Goal: Task Accomplishment & Management: Manage account settings

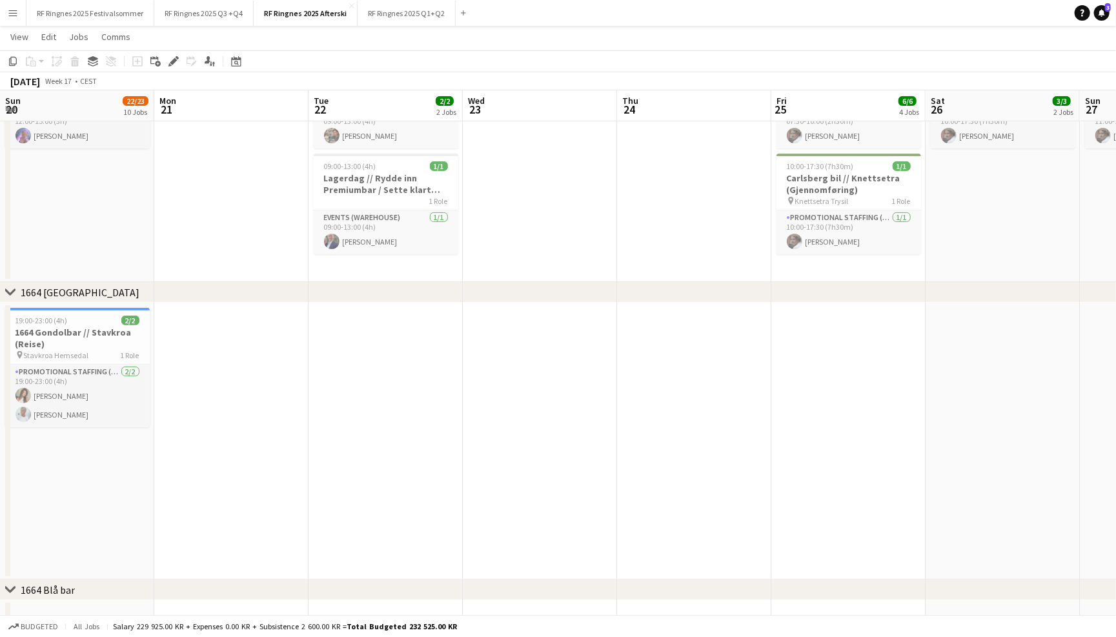
scroll to position [0, 414]
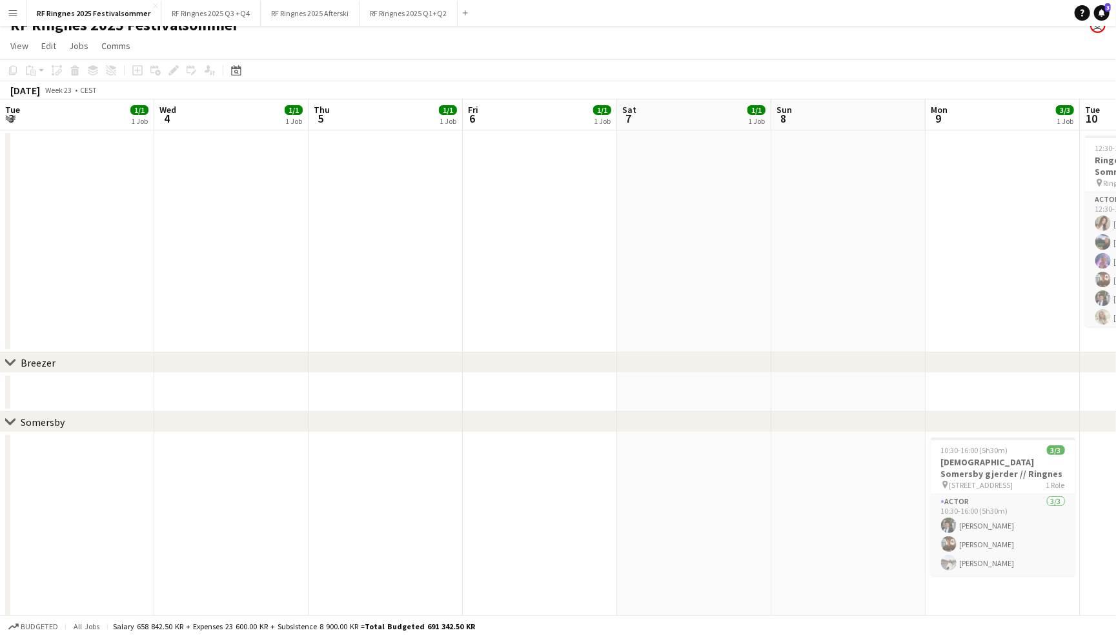
scroll to position [0, 442]
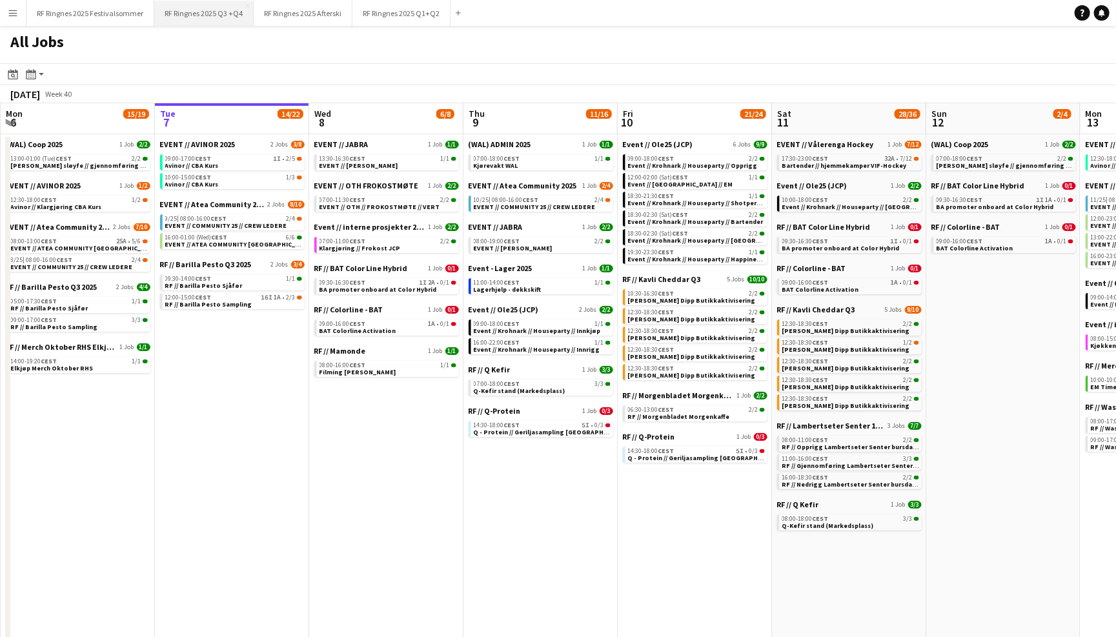
click at [227, 14] on button "RF Ringnes 2025 Q3 +Q4 Close" at bounding box center [203, 13] width 99 height 25
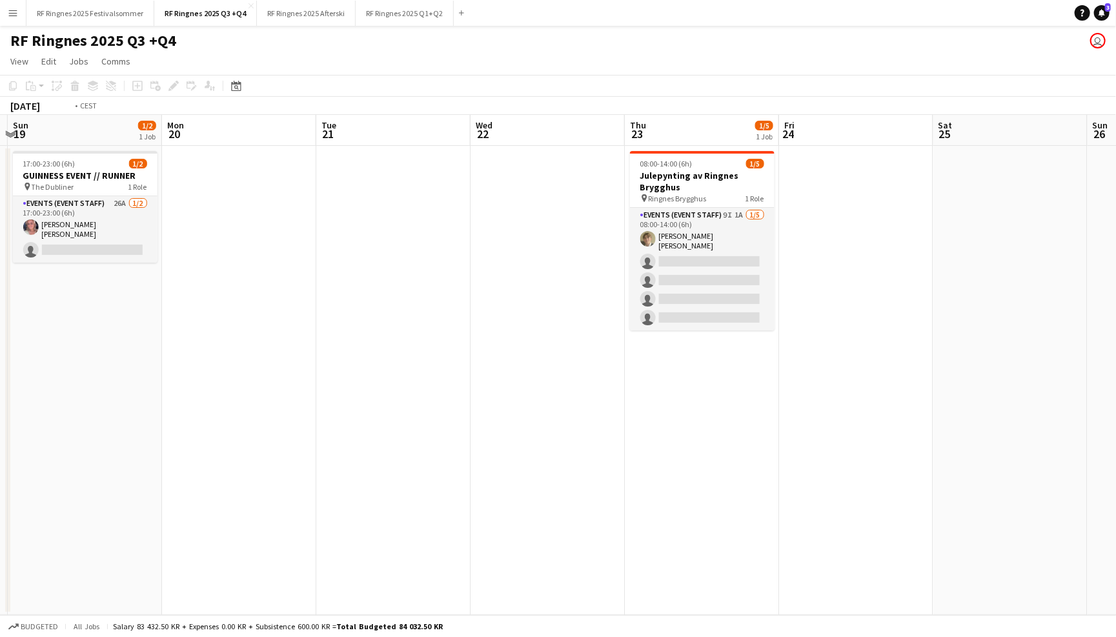
scroll to position [0, 460]
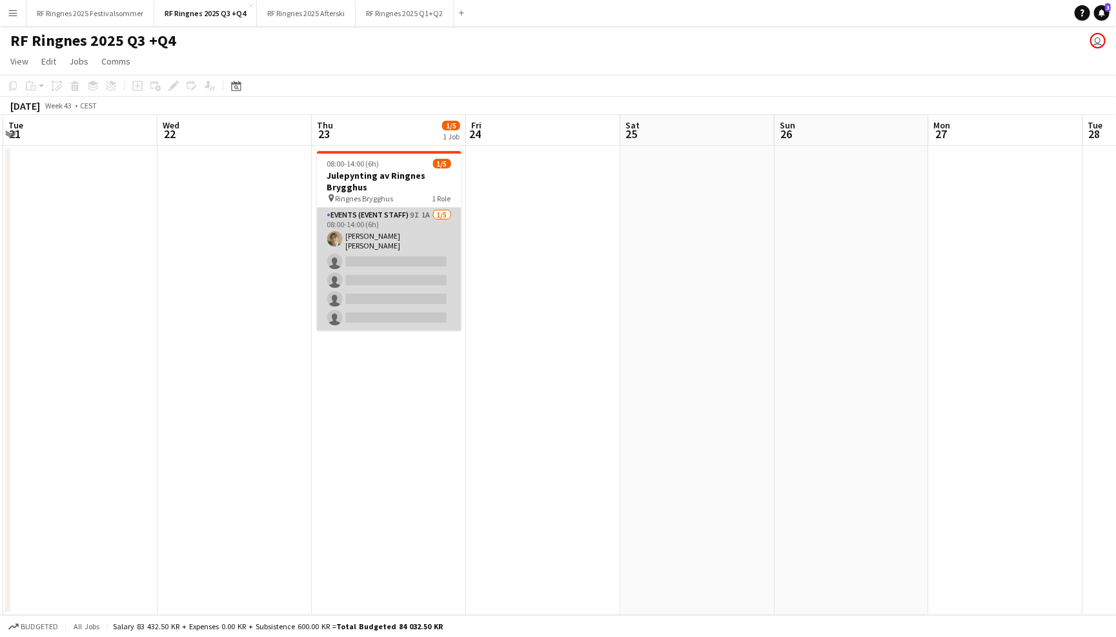
click at [424, 240] on app-card-role "Events (Event Staff) 9I 1A 1/5 08:00-14:00 (6h) Bastian Solem single-neutral-ac…" at bounding box center [389, 269] width 145 height 123
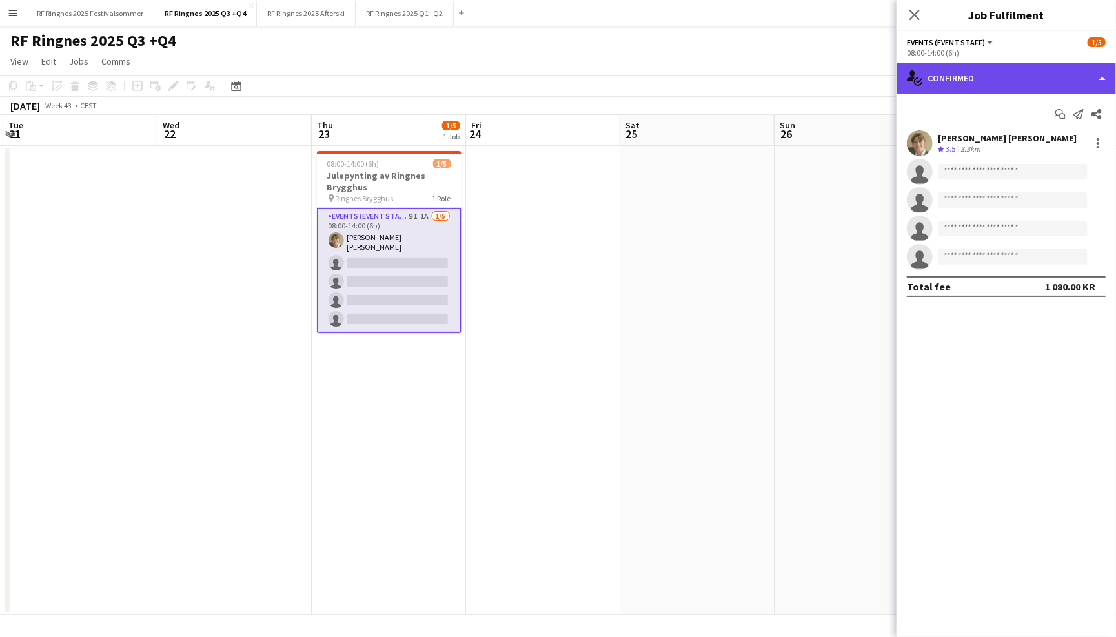
click at [1023, 80] on div "single-neutral-actions-check-2 Confirmed" at bounding box center [1007, 78] width 220 height 31
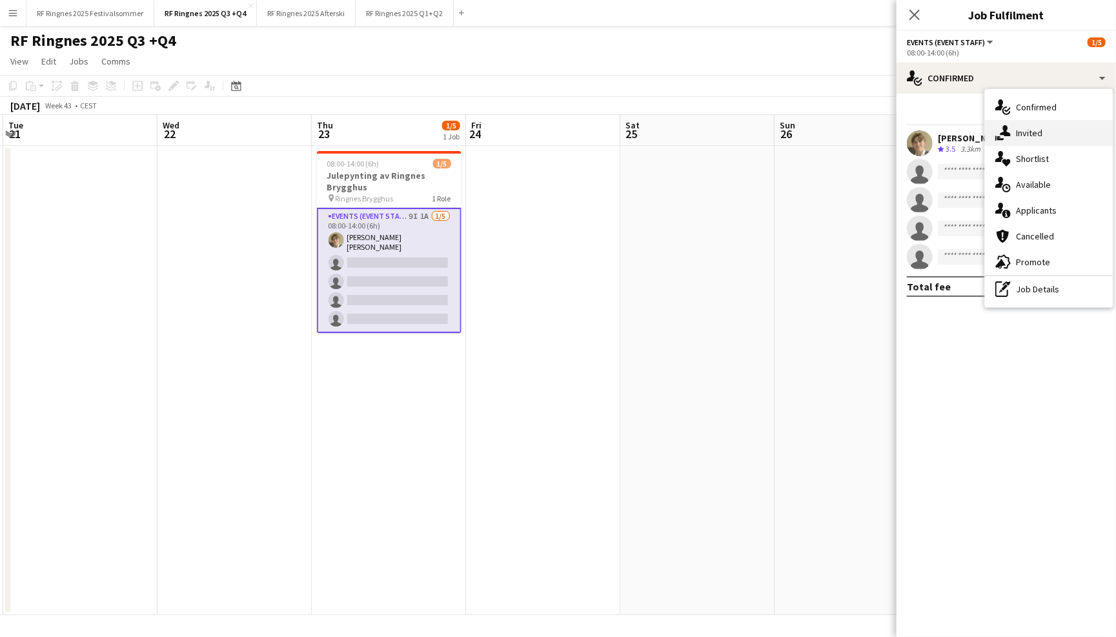
click at [1056, 143] on div "single-neutral-actions-share-1 Invited" at bounding box center [1049, 133] width 128 height 26
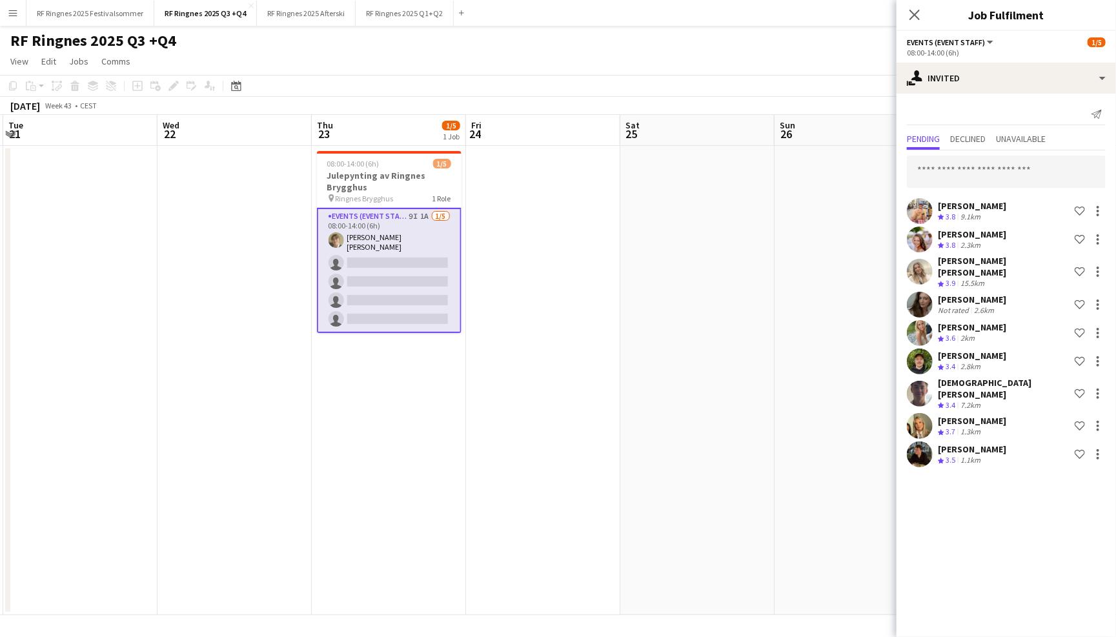
click at [924, 442] on app-user-avatar at bounding box center [920, 455] width 26 height 26
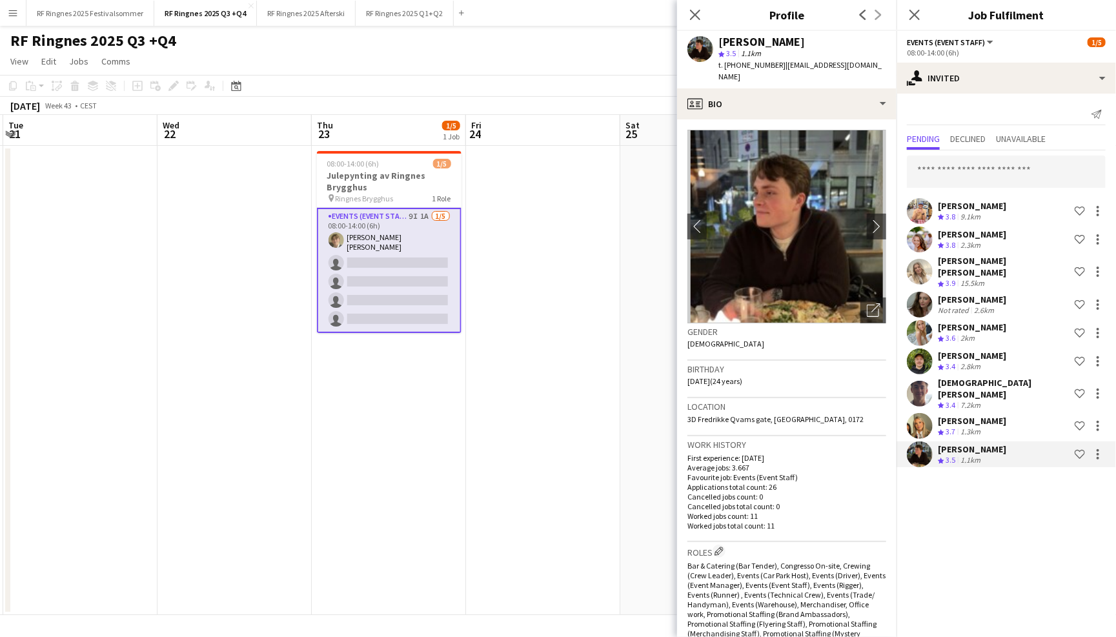
click at [923, 413] on app-user-avatar at bounding box center [920, 426] width 26 height 26
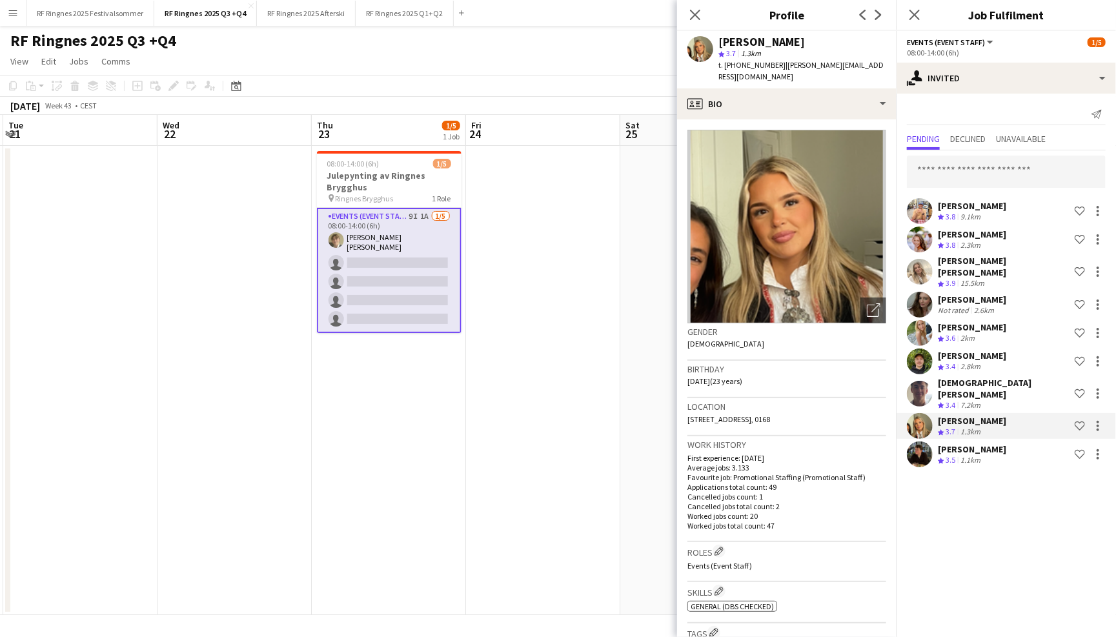
click at [927, 381] on app-user-avatar at bounding box center [920, 394] width 26 height 26
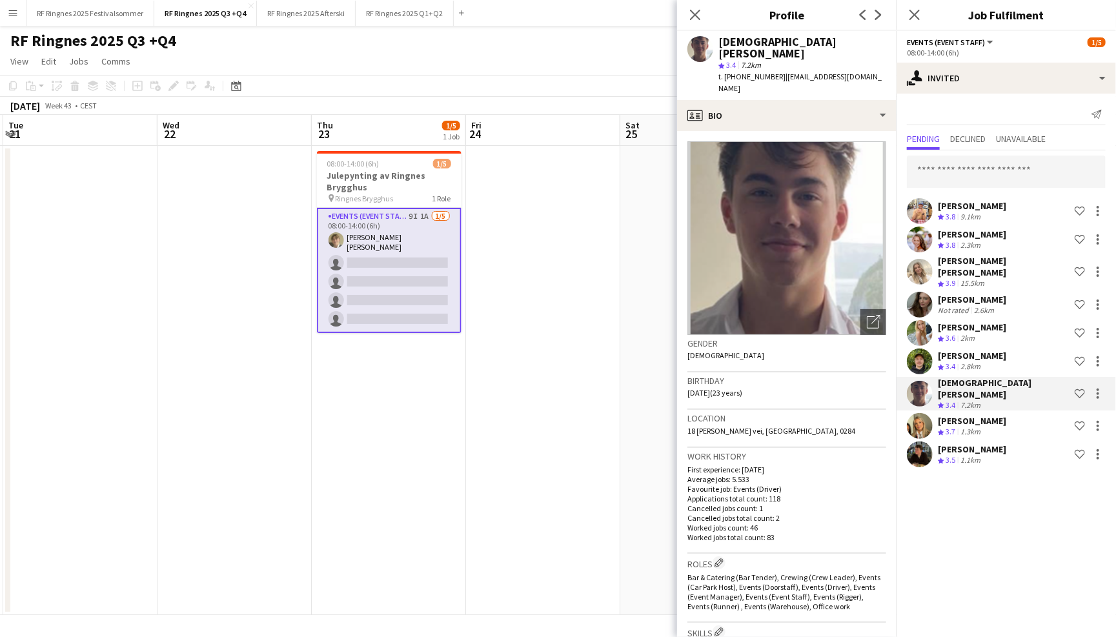
click at [927, 355] on app-user-avatar at bounding box center [920, 362] width 26 height 26
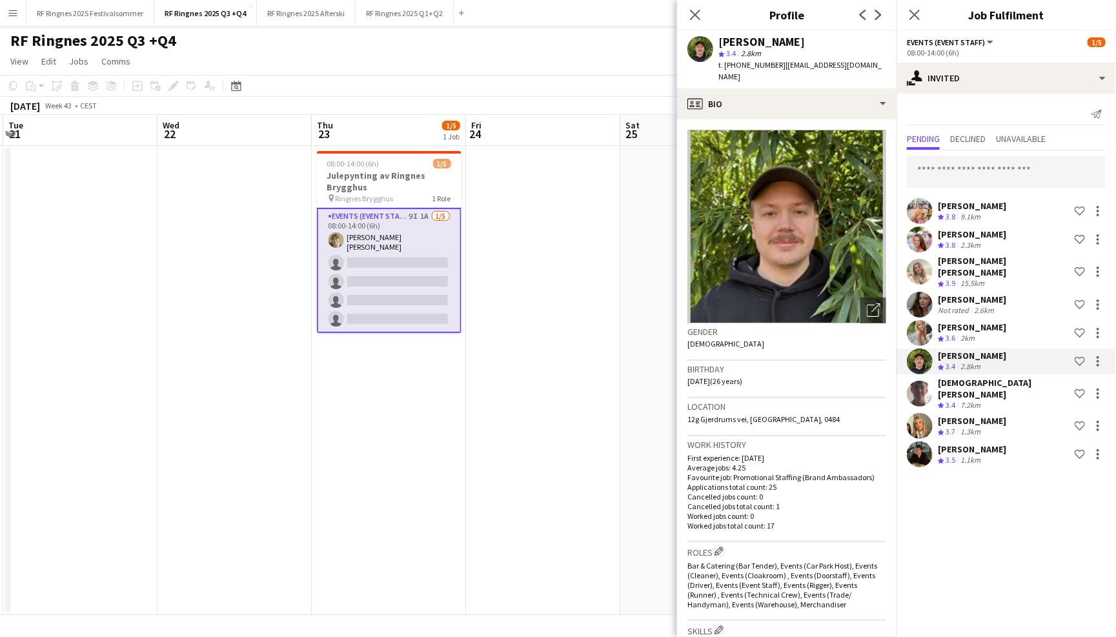
click at [928, 320] on app-user-avatar at bounding box center [920, 333] width 26 height 26
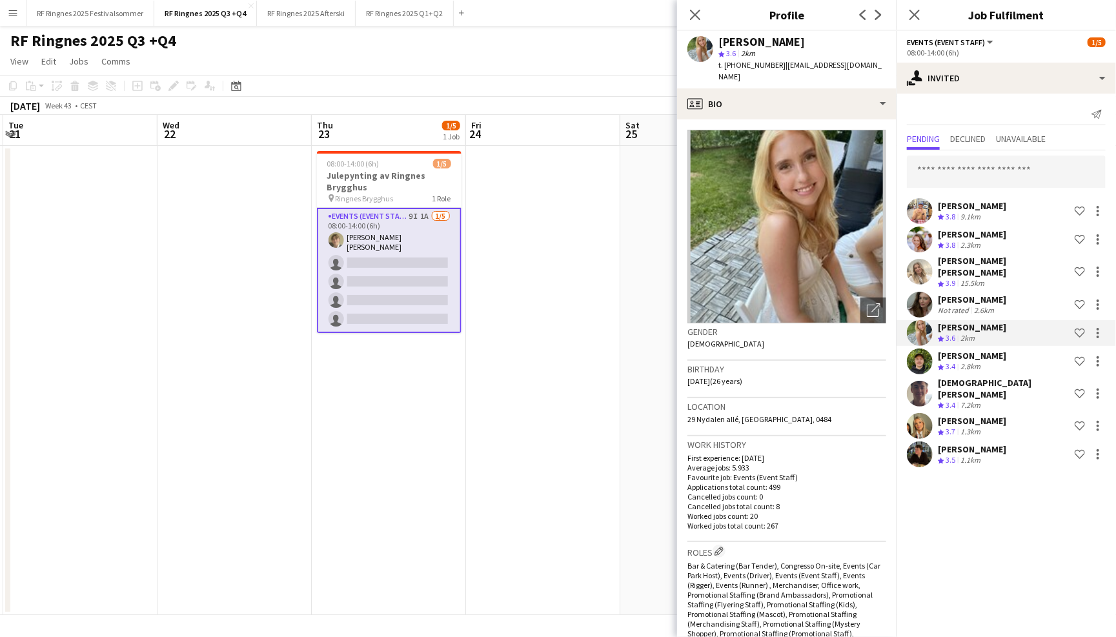
click at [928, 299] on app-user-avatar at bounding box center [920, 305] width 26 height 26
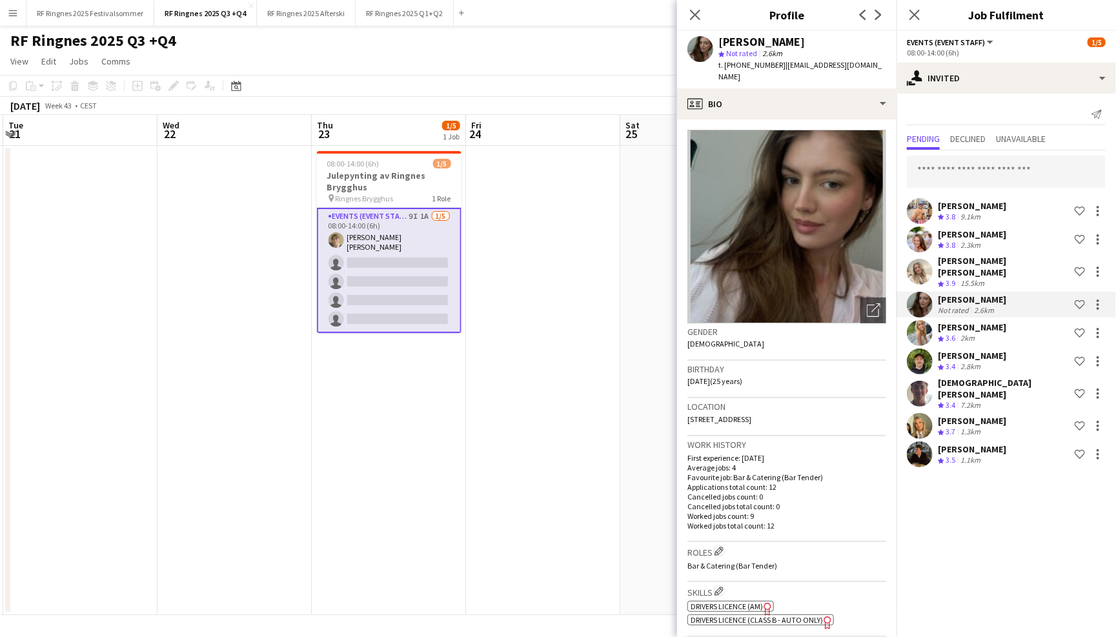
click at [924, 267] on app-user-avatar at bounding box center [920, 272] width 26 height 26
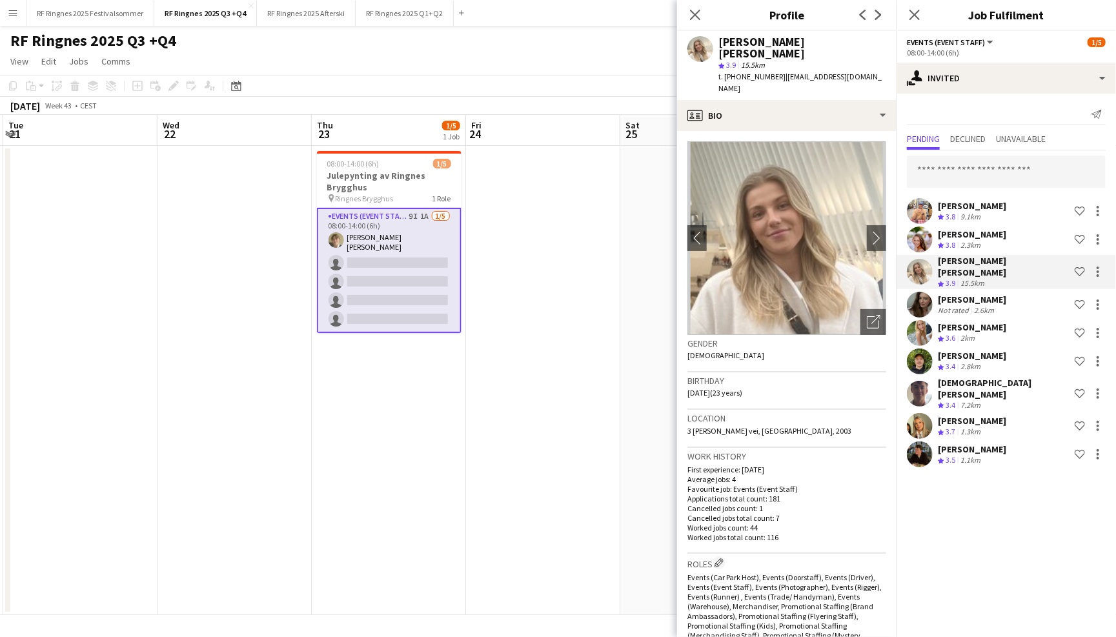
click at [923, 240] on app-user-avatar at bounding box center [920, 240] width 26 height 26
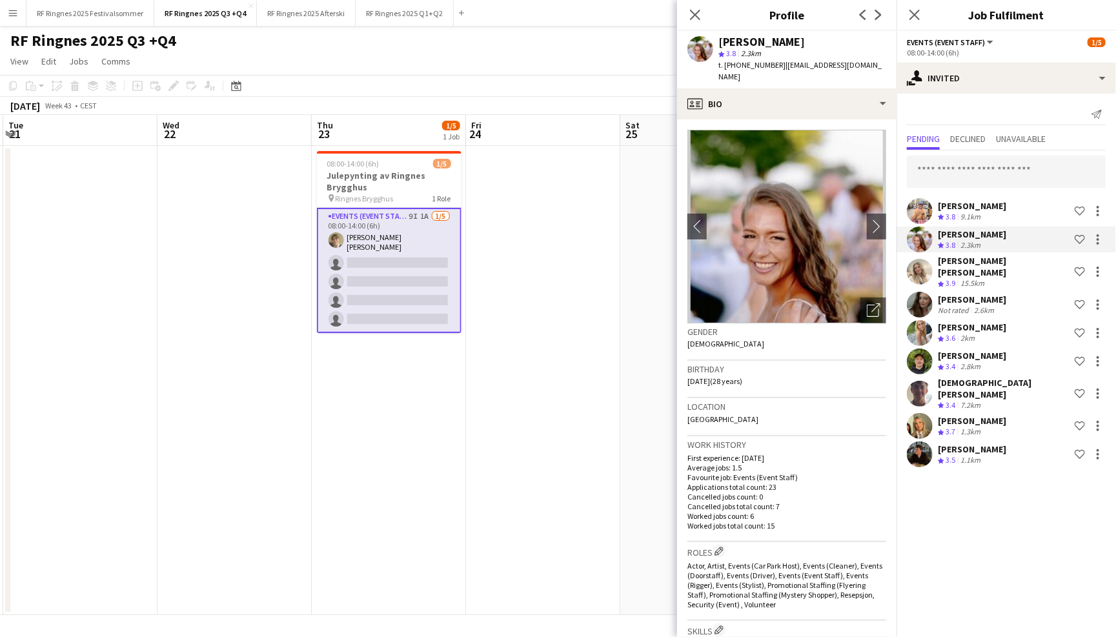
click at [922, 212] on app-user-avatar at bounding box center [920, 211] width 26 height 26
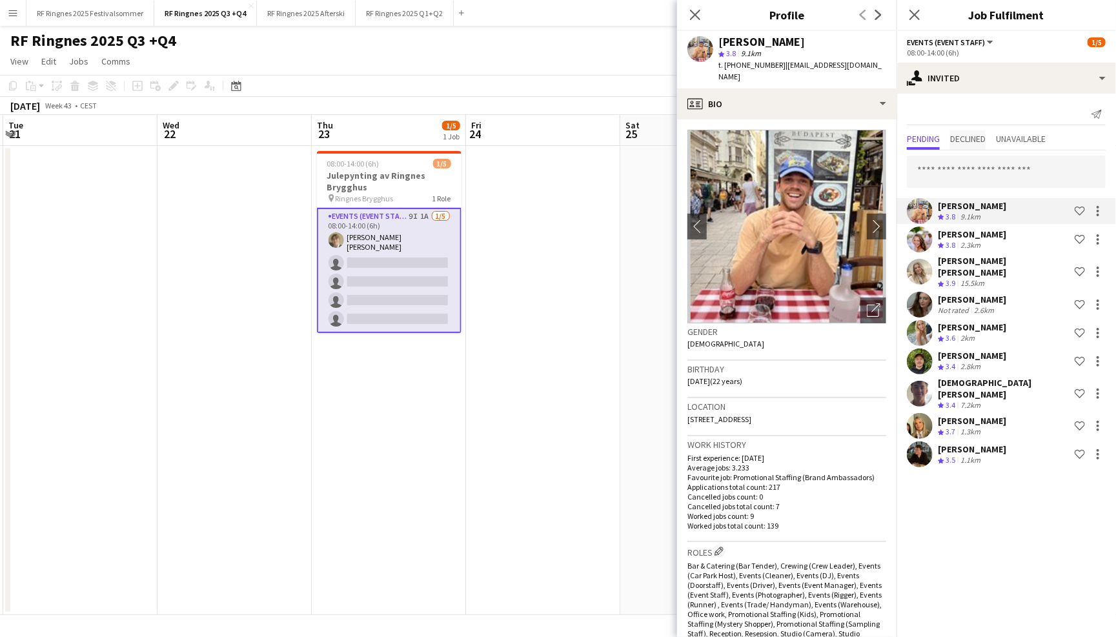
click at [970, 134] on span "Declined" at bounding box center [968, 138] width 36 height 9
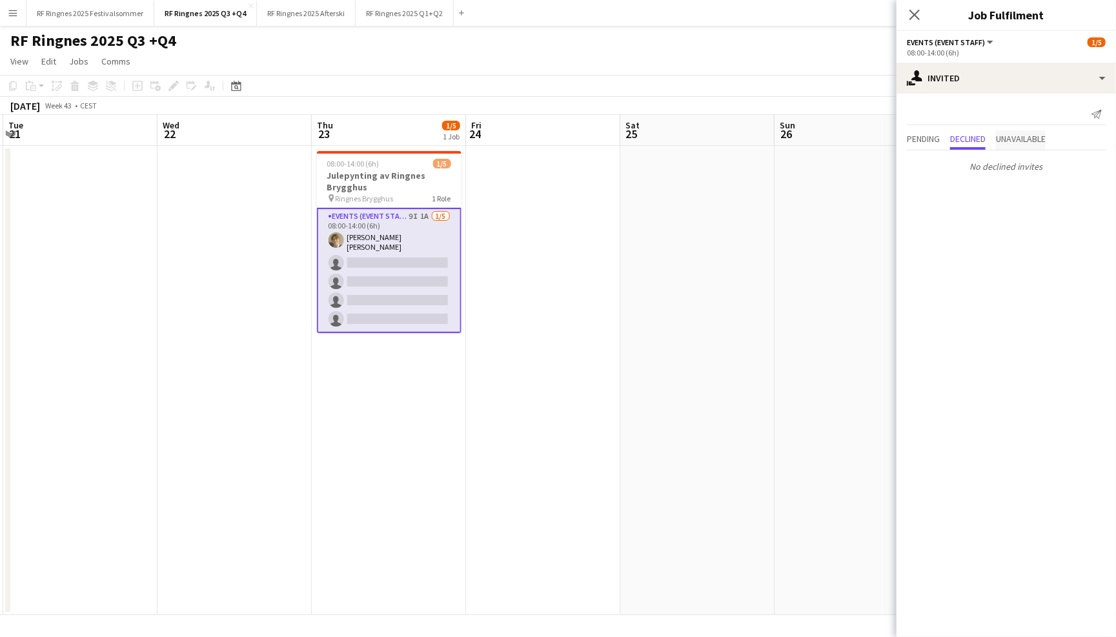
click at [1034, 134] on span "Unavailable" at bounding box center [1021, 138] width 50 height 9
click at [935, 143] on span "Pending" at bounding box center [923, 139] width 33 height 19
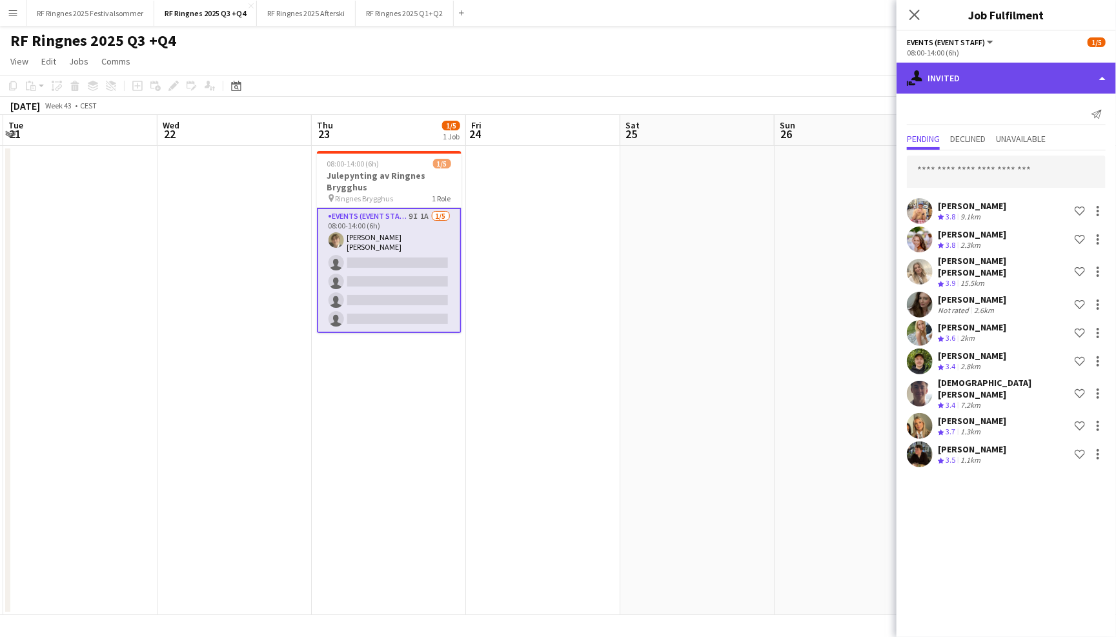
click at [985, 87] on div "single-neutral-actions-share-1 Invited" at bounding box center [1007, 78] width 220 height 31
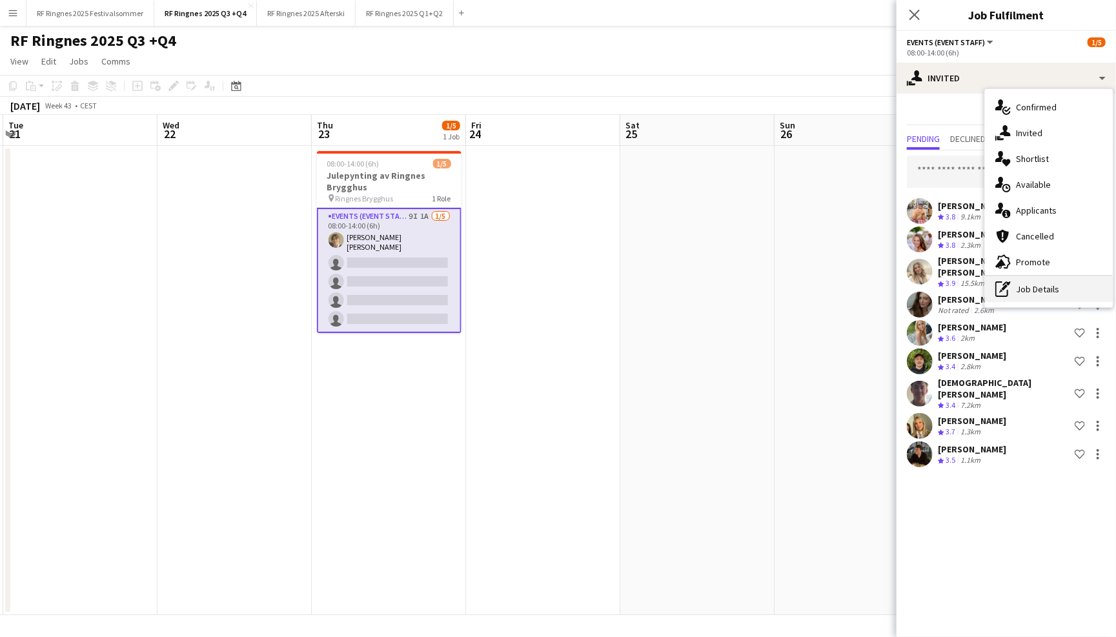
click at [1030, 291] on div "pen-write Job Details" at bounding box center [1049, 289] width 128 height 26
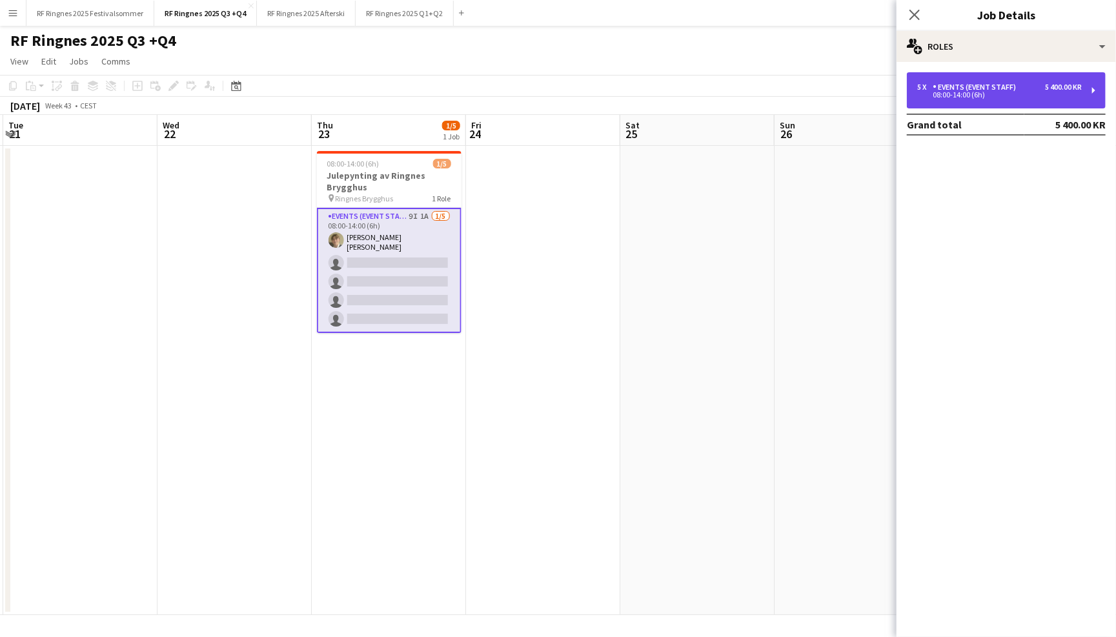
click at [990, 85] on div "Events (Event Staff)" at bounding box center [977, 87] width 88 height 9
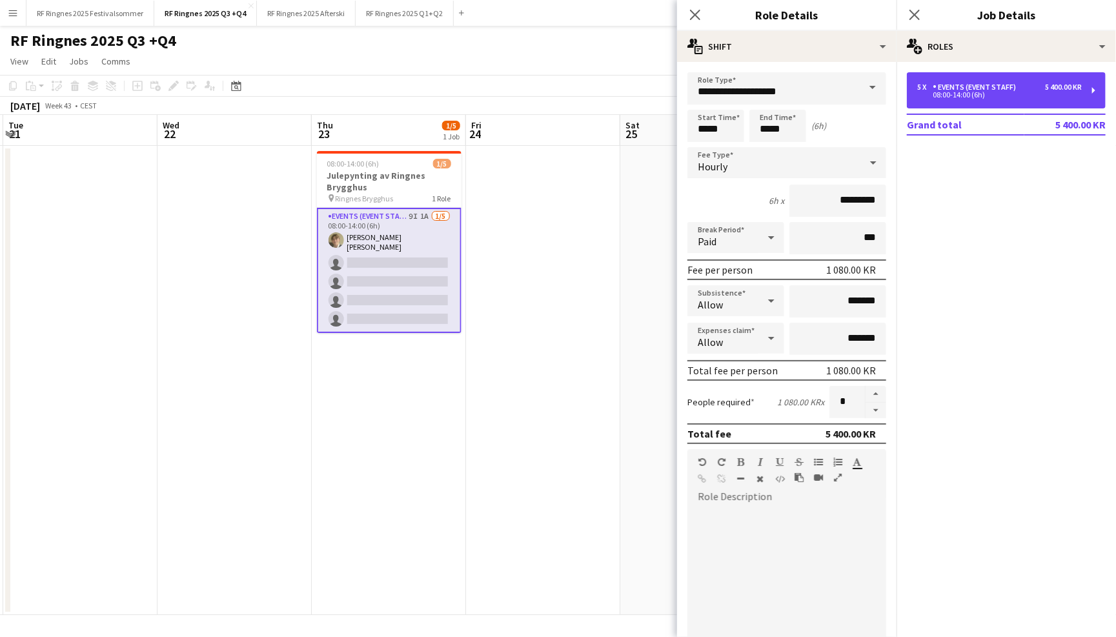
scroll to position [5, 0]
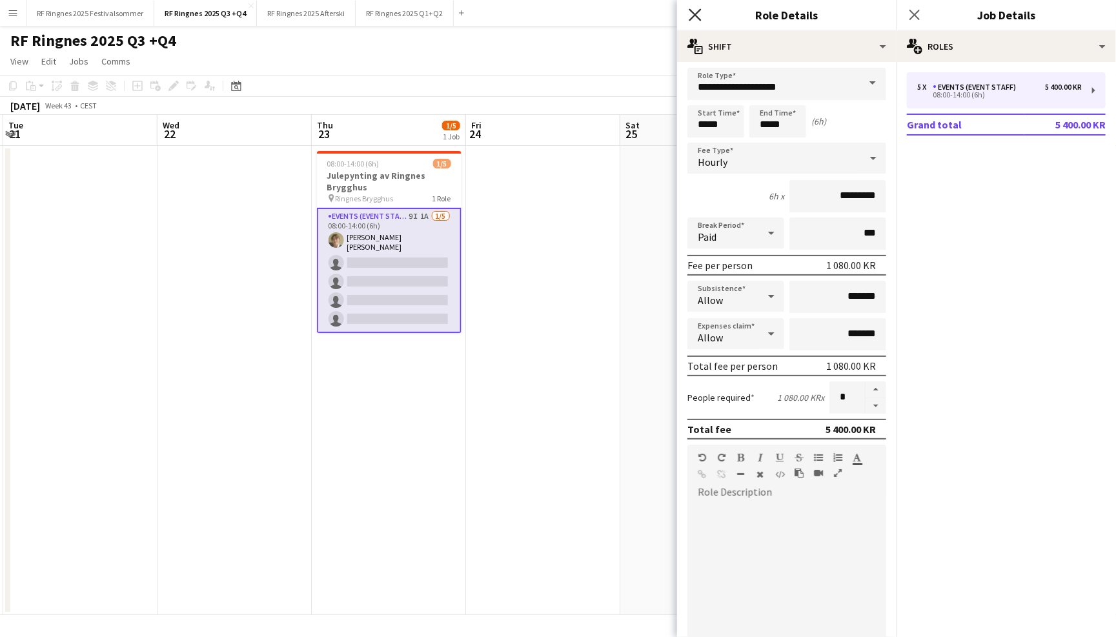
click at [694, 14] on icon at bounding box center [695, 14] width 12 height 12
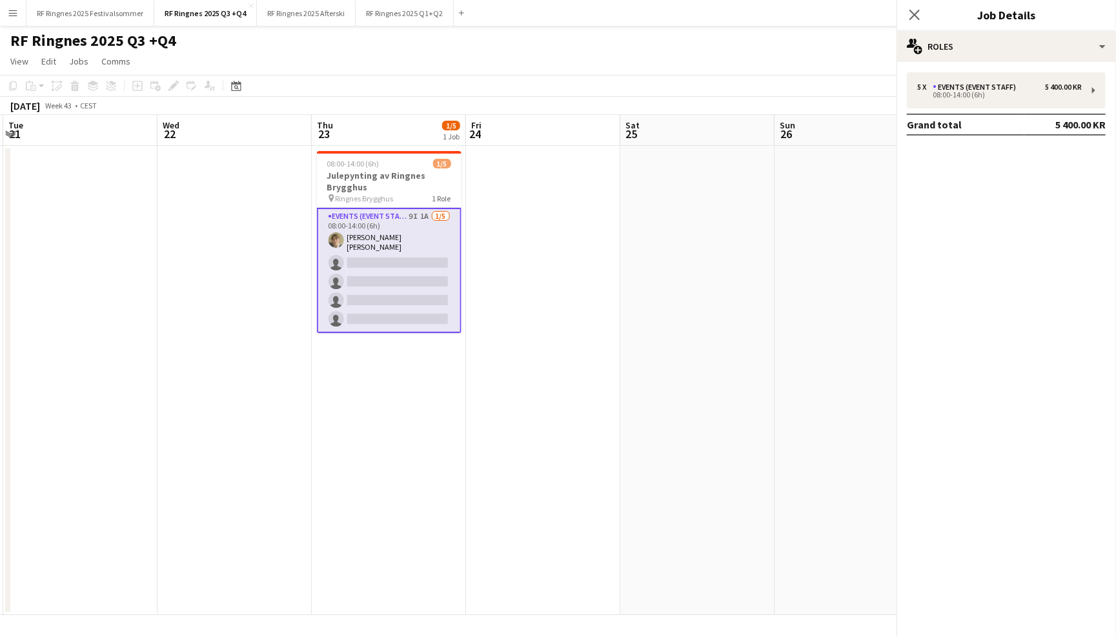
click at [710, 20] on app-navbar "Menu Boards Boards Boards All jobs Status Workforce Workforce My Workforce Recr…" at bounding box center [558, 13] width 1116 height 26
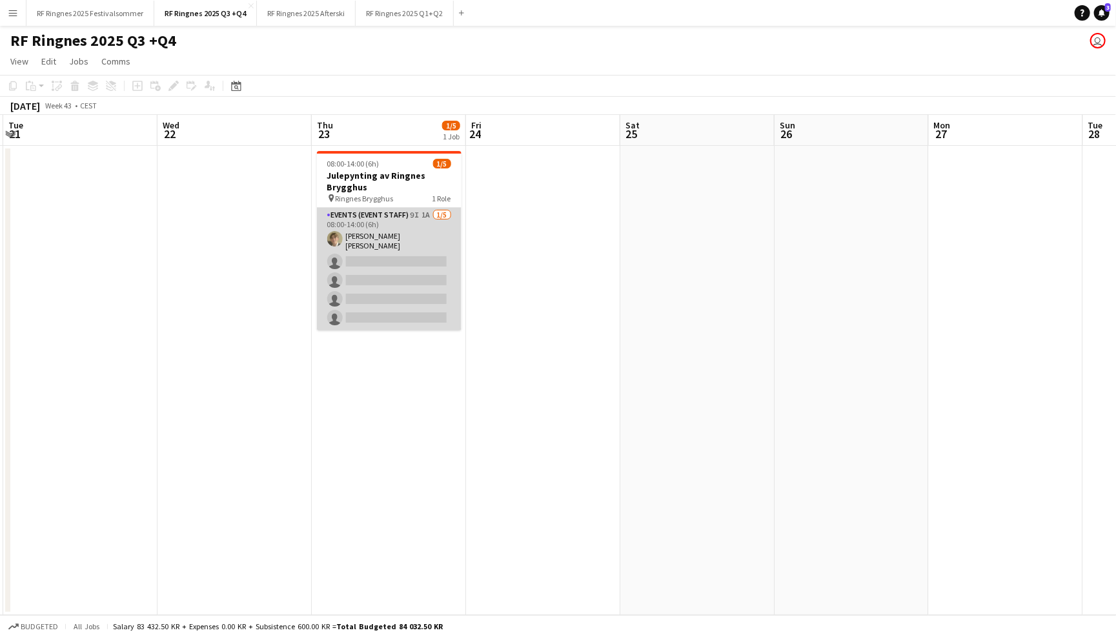
click at [389, 234] on app-card-role "Events (Event Staff) 9I 1A 1/5 08:00-14:00 (6h) Bastian Solem single-neutral-ac…" at bounding box center [389, 269] width 145 height 123
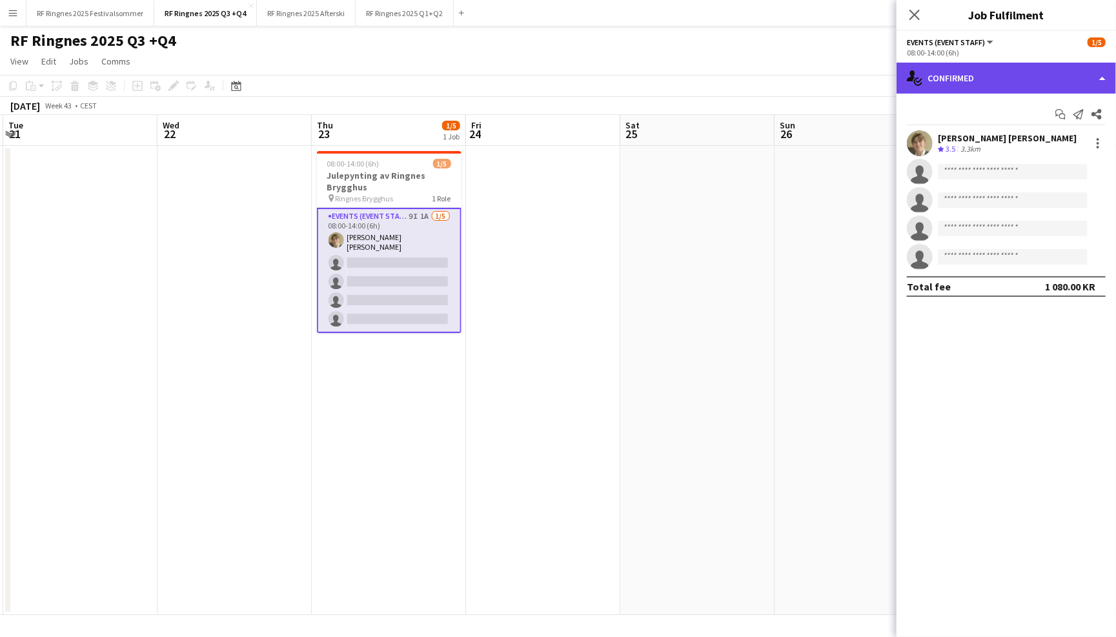
click at [1001, 77] on div "single-neutral-actions-check-2 Confirmed" at bounding box center [1007, 78] width 220 height 31
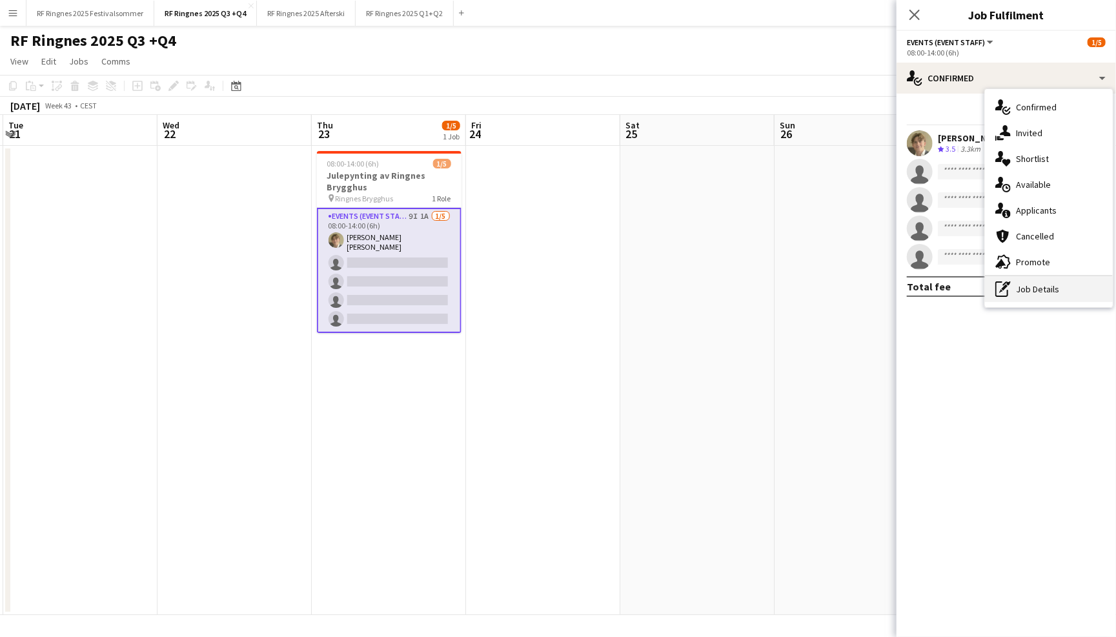
click at [1038, 289] on div "pen-write Job Details" at bounding box center [1049, 289] width 128 height 26
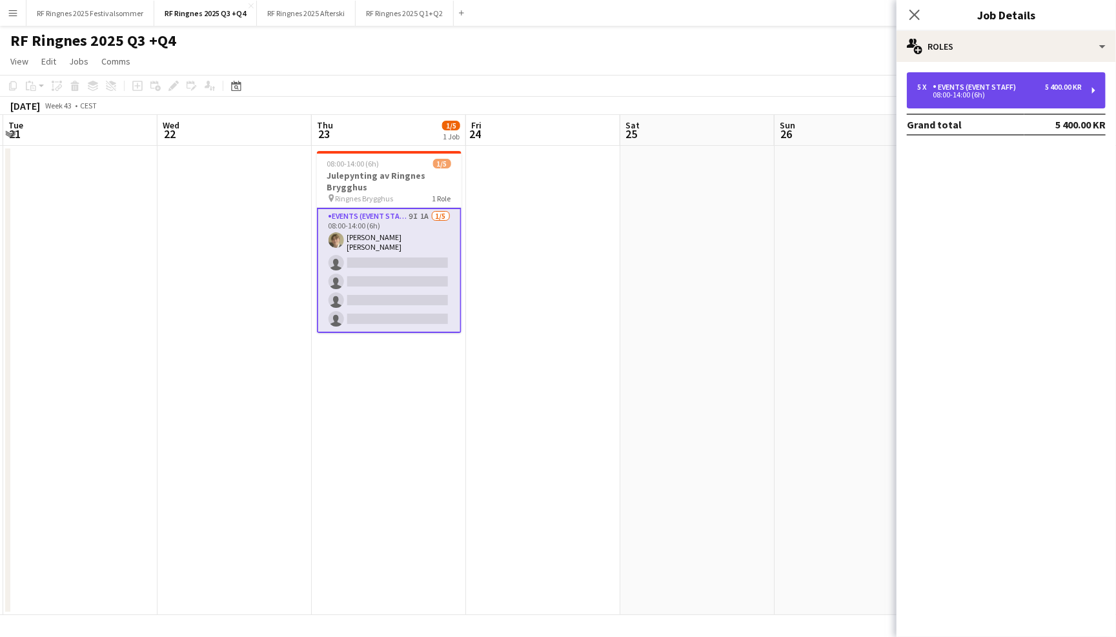
click at [972, 92] on div "08:00-14:00 (6h)" at bounding box center [999, 95] width 165 height 6
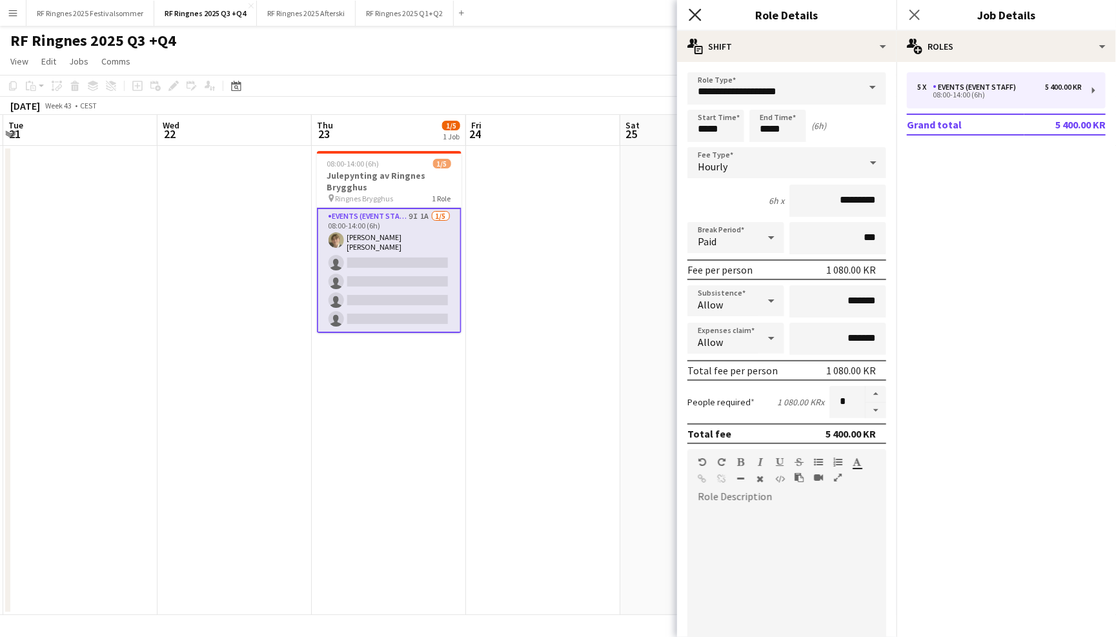
click at [699, 17] on icon at bounding box center [695, 14] width 12 height 12
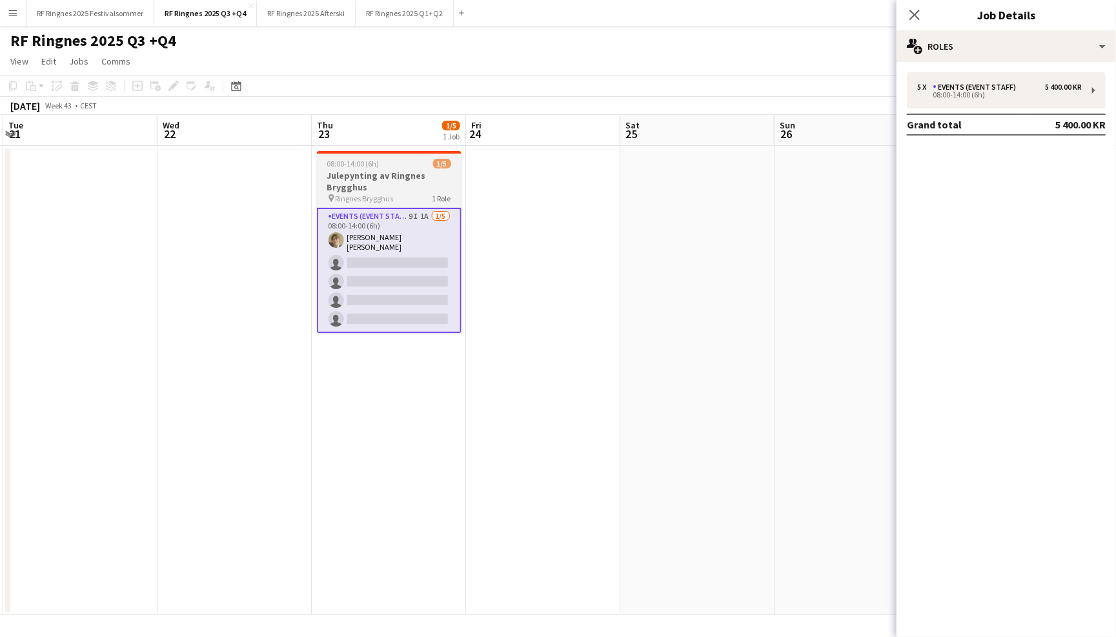
click at [395, 186] on h3 "Julepynting av Ringnes Brygghus" at bounding box center [389, 181] width 145 height 23
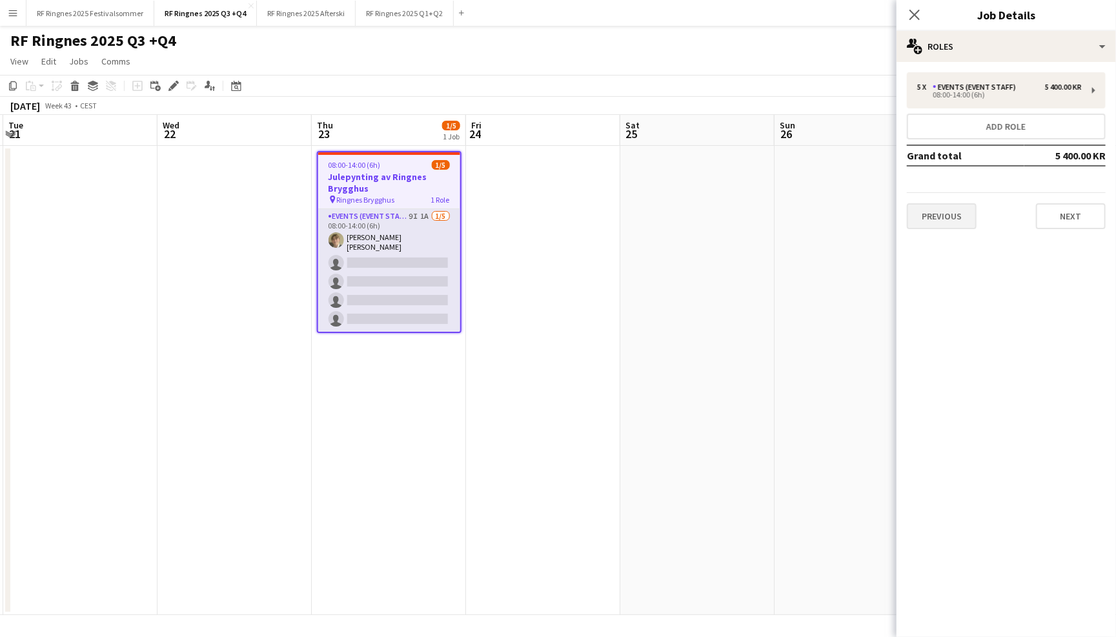
click at [941, 203] on button "Previous" at bounding box center [942, 216] width 70 height 26
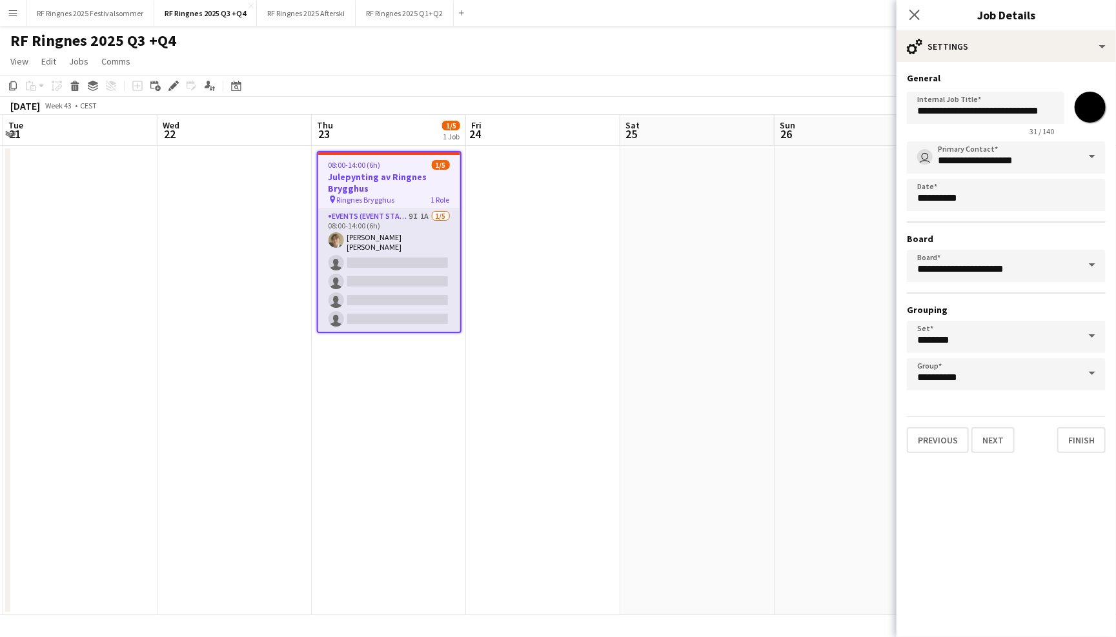
click at [775, 43] on div "RF Ringnes 2025 Q3 +Q4 user" at bounding box center [558, 38] width 1116 height 25
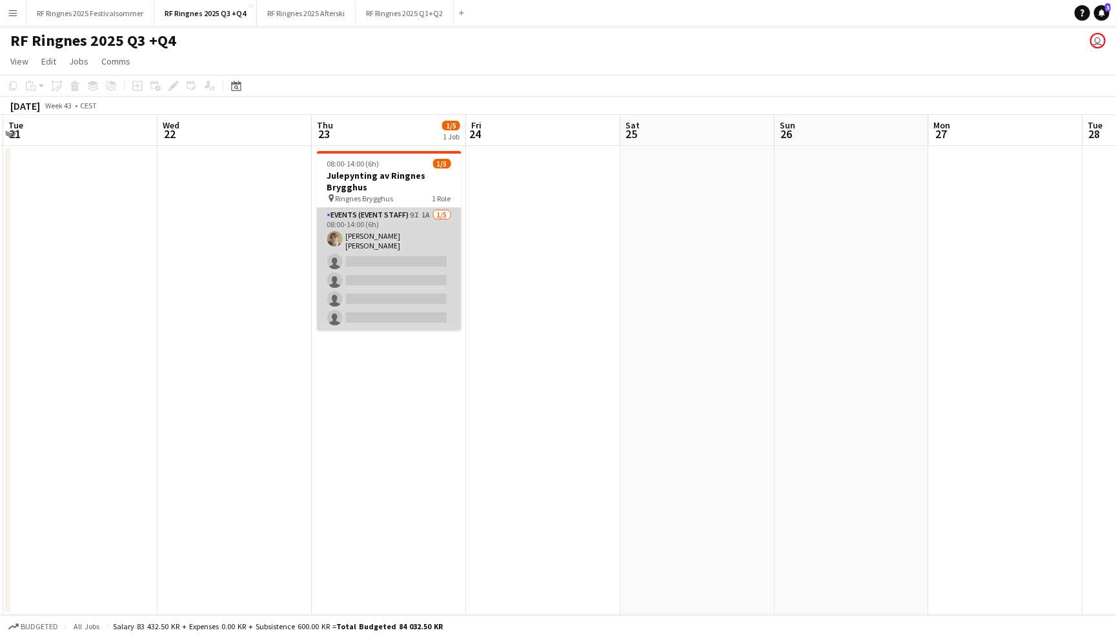
click at [376, 247] on app-card-role "Events (Event Staff) 9I 1A 1/5 08:00-14:00 (6h) Bastian Solem single-neutral-ac…" at bounding box center [389, 269] width 145 height 123
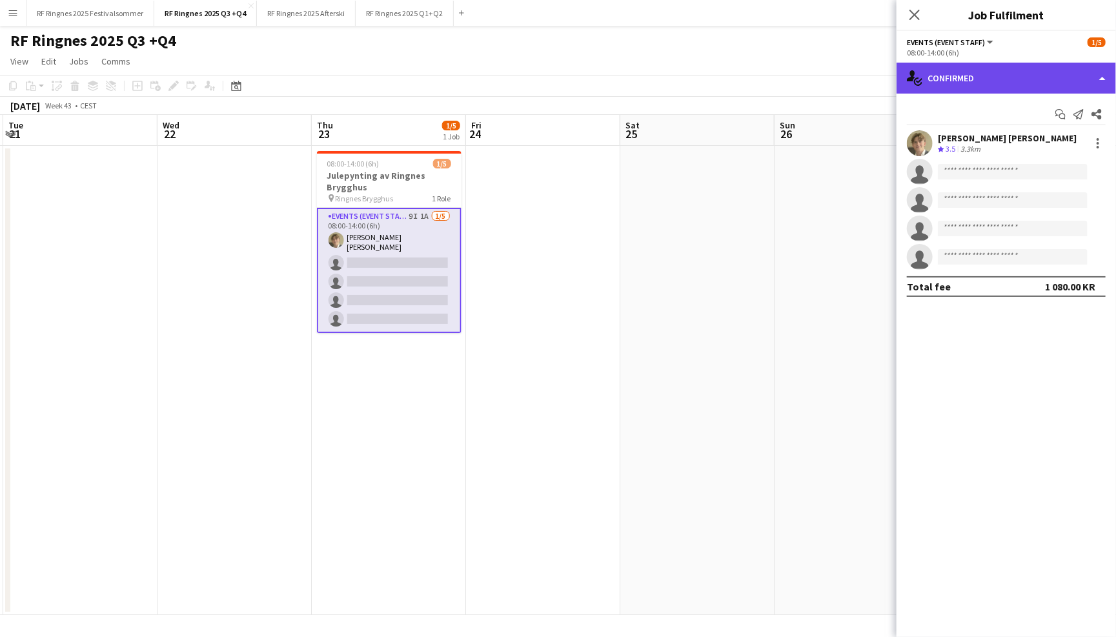
click at [1012, 79] on div "single-neutral-actions-check-2 Confirmed" at bounding box center [1007, 78] width 220 height 31
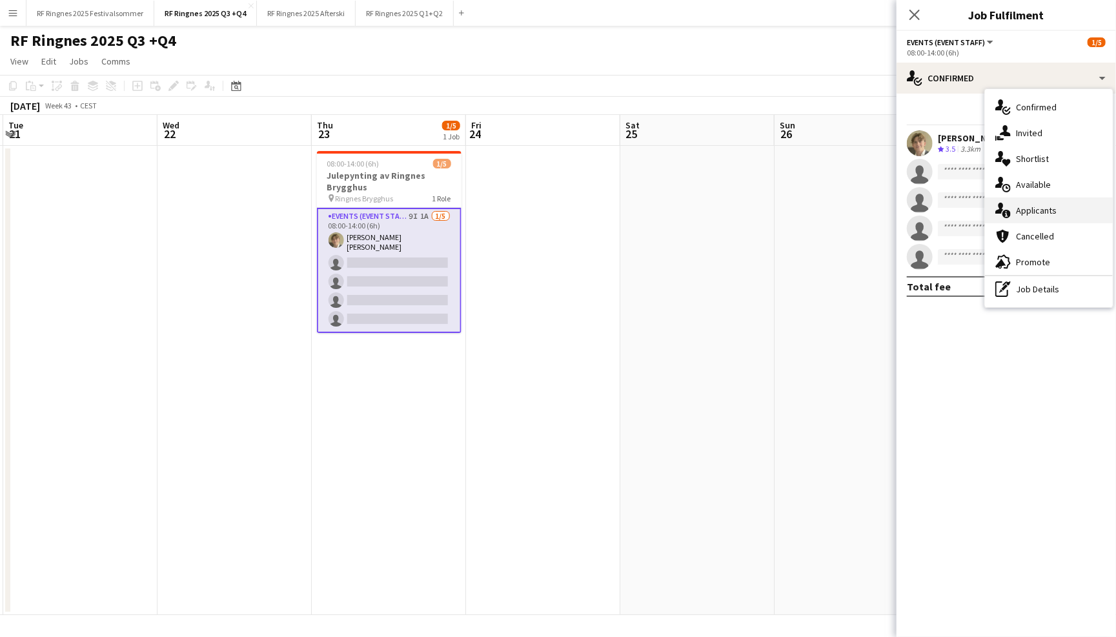
click at [1025, 210] on span "Applicants" at bounding box center [1036, 211] width 41 height 12
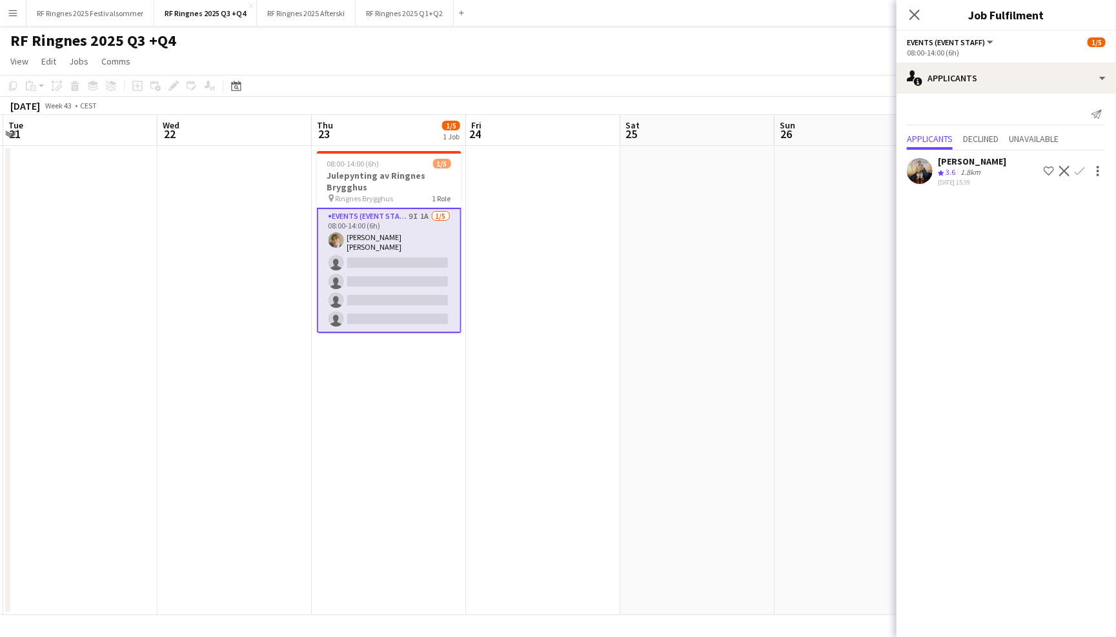
click at [922, 167] on app-user-avatar at bounding box center [920, 171] width 26 height 26
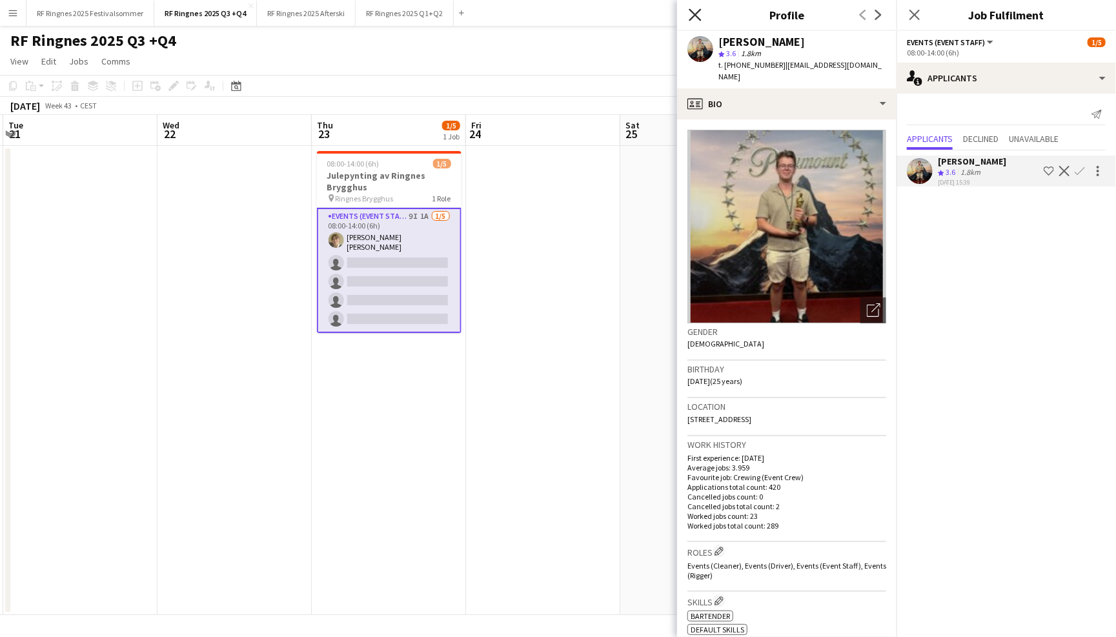
click at [691, 18] on icon at bounding box center [695, 14] width 12 height 12
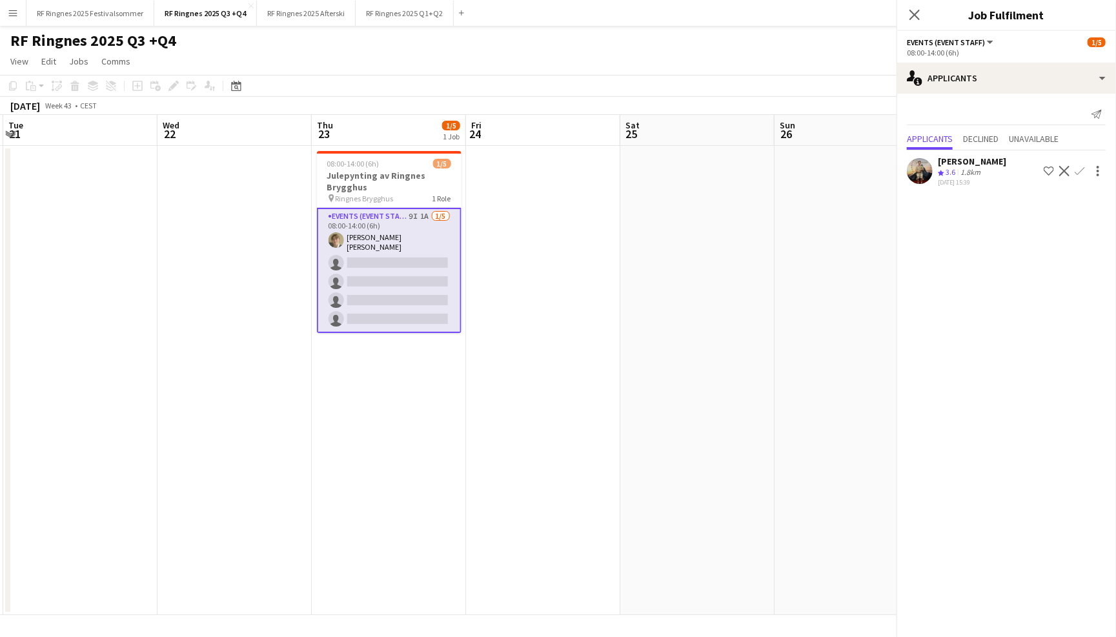
click at [644, 34] on div "RF Ringnes 2025 Q3 +Q4 user" at bounding box center [558, 38] width 1116 height 25
